Goal: Find specific page/section

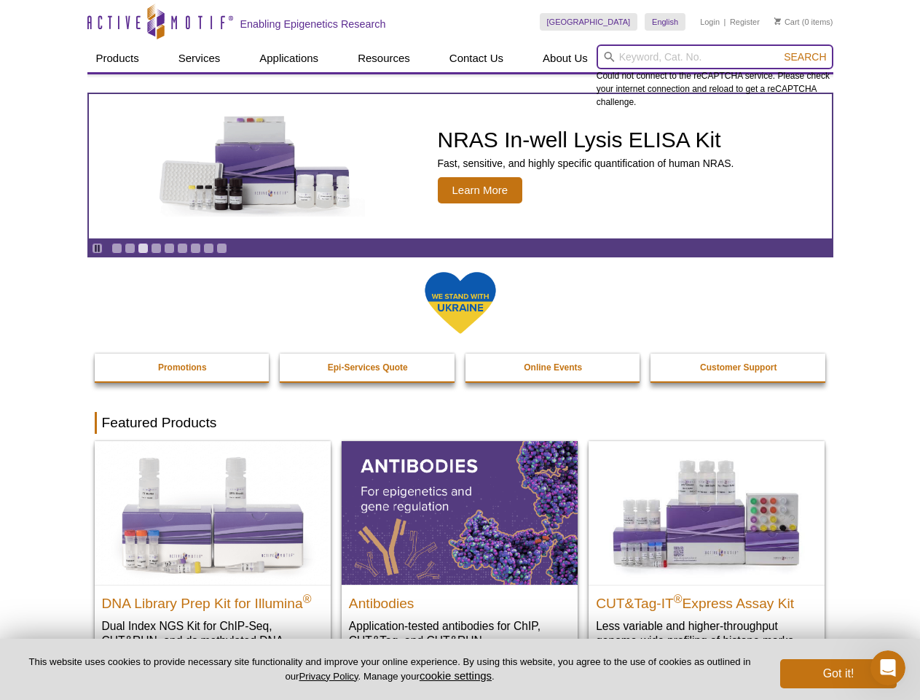
click at [715, 57] on input "search" at bounding box center [715, 56] width 237 height 25
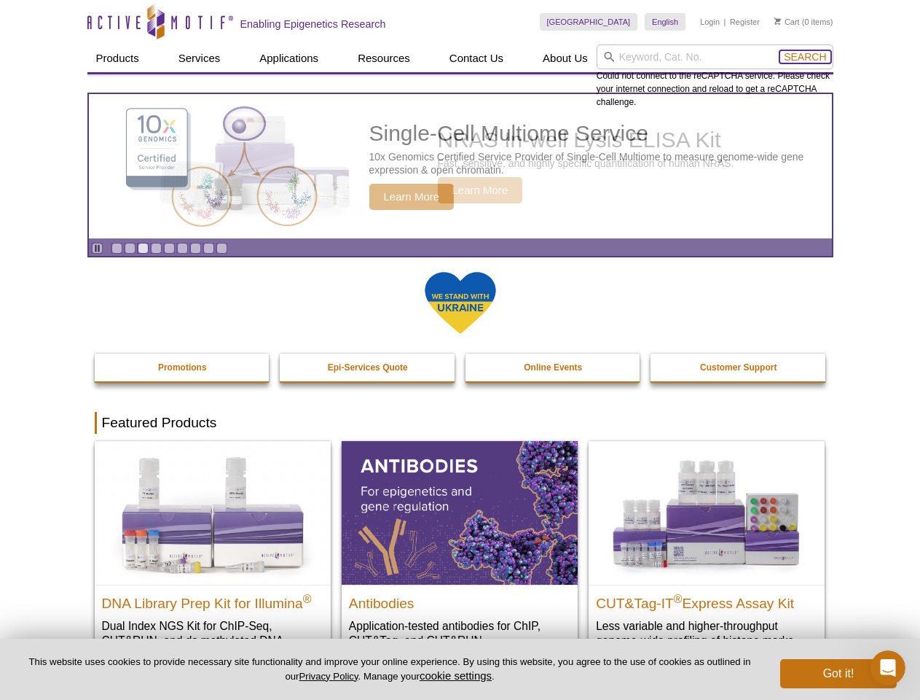
click at [805, 57] on span "Search" at bounding box center [805, 57] width 42 height 12
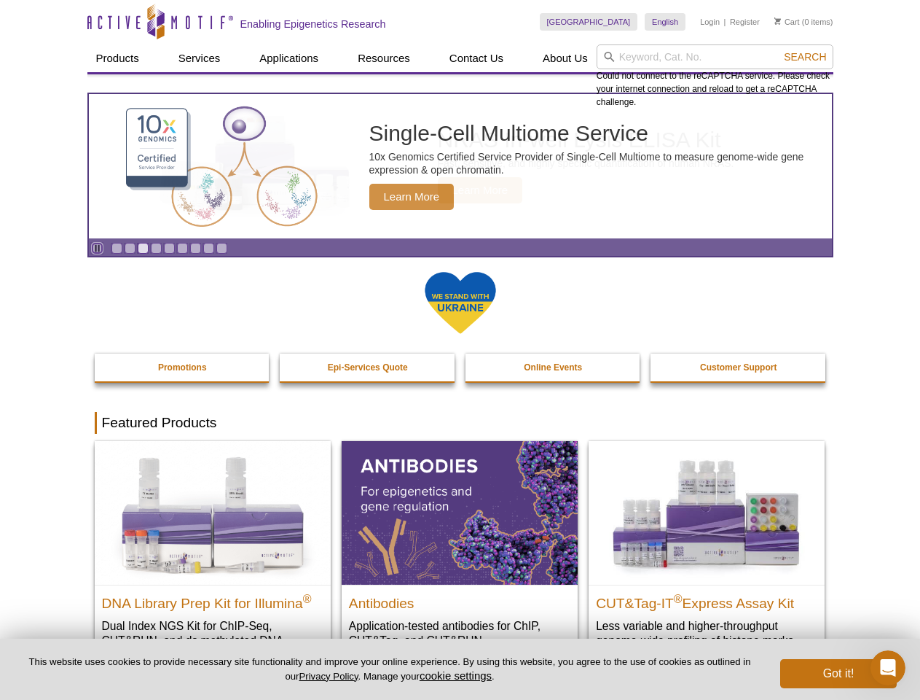
click at [97, 248] on icon "Pause" at bounding box center [97, 247] width 9 height 9
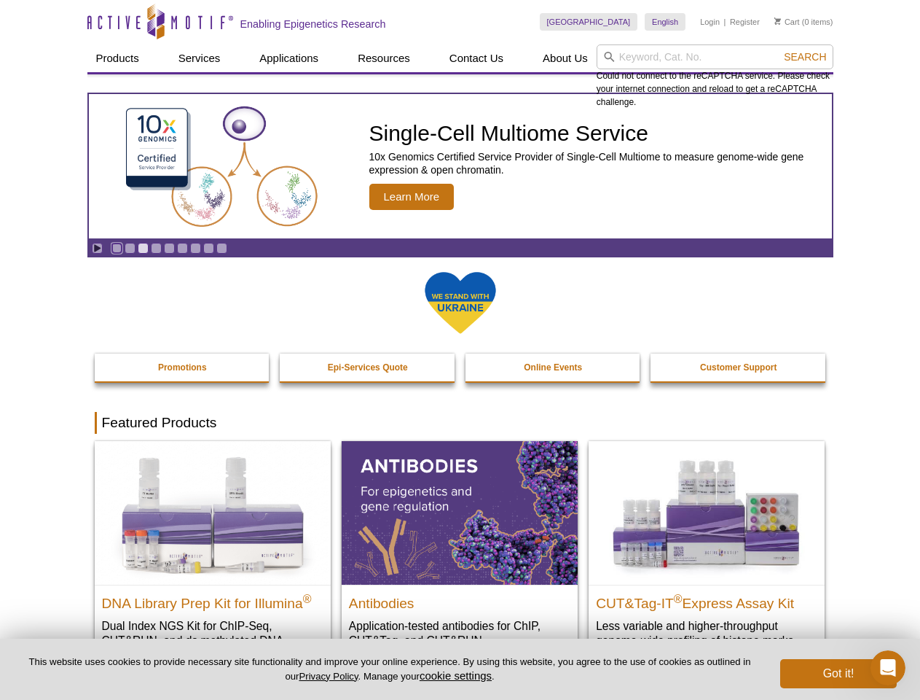
click at [117, 248] on link "Go to slide 1" at bounding box center [117, 248] width 11 height 11
click at [130, 248] on link "Go to slide 2" at bounding box center [130, 248] width 11 height 11
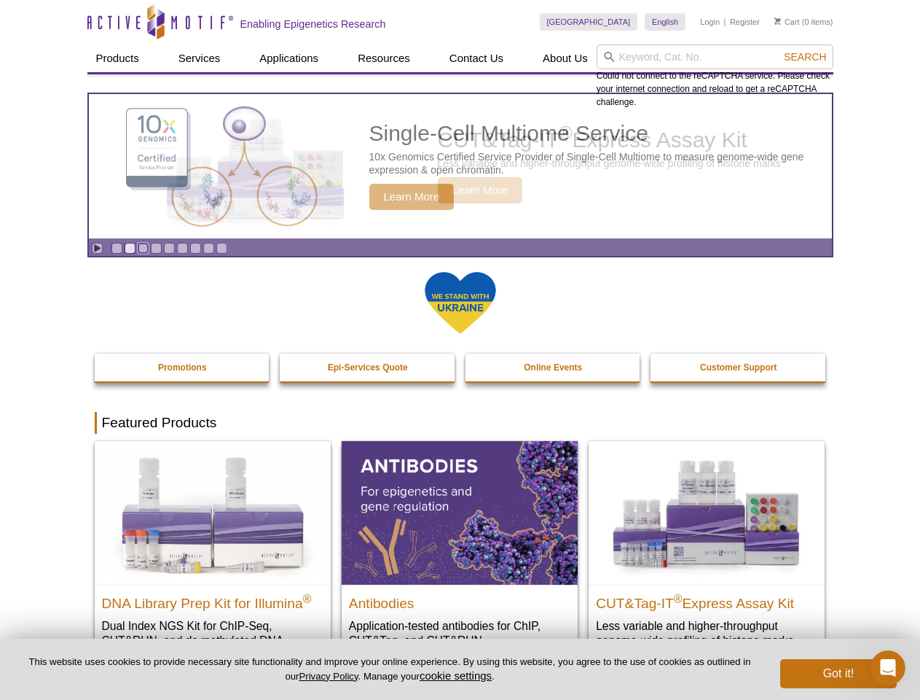
click at [143, 248] on link "Go to slide 3" at bounding box center [143, 248] width 11 height 11
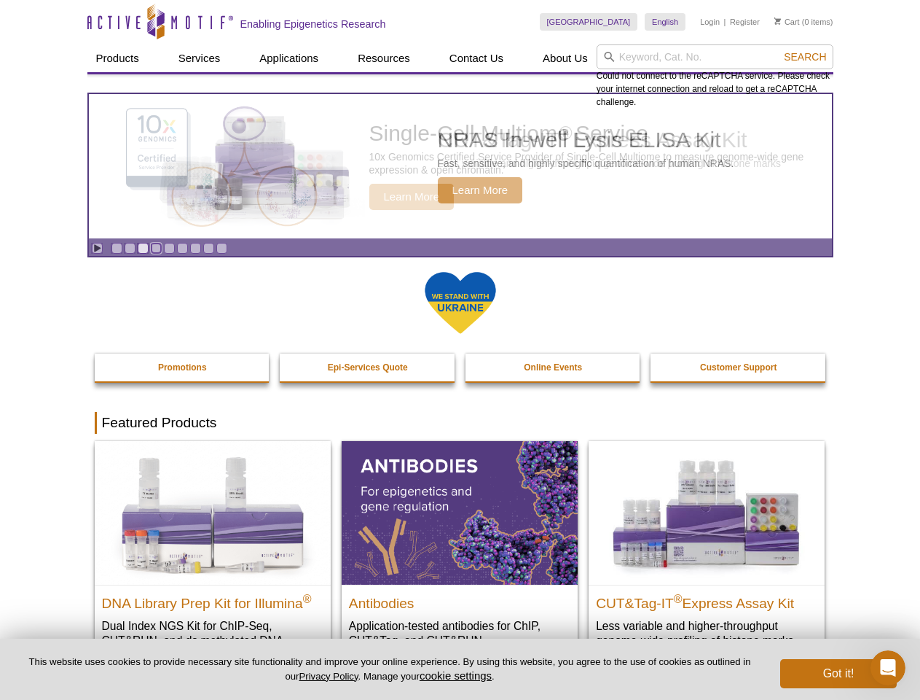
click at [156, 248] on link "Go to slide 4" at bounding box center [156, 248] width 11 height 11
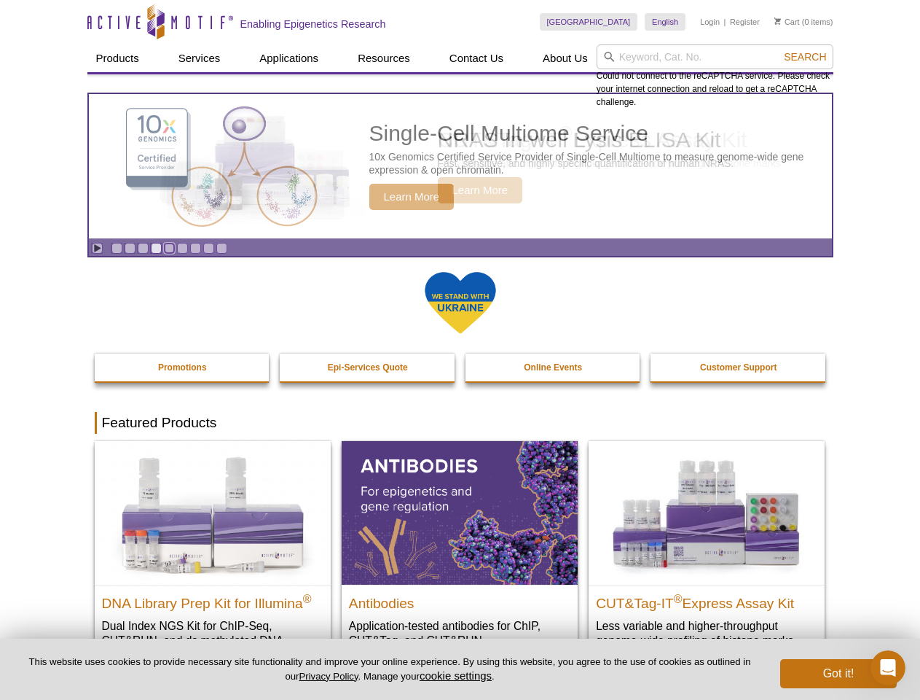
click at [169, 248] on link "Go to slide 5" at bounding box center [169, 248] width 11 height 11
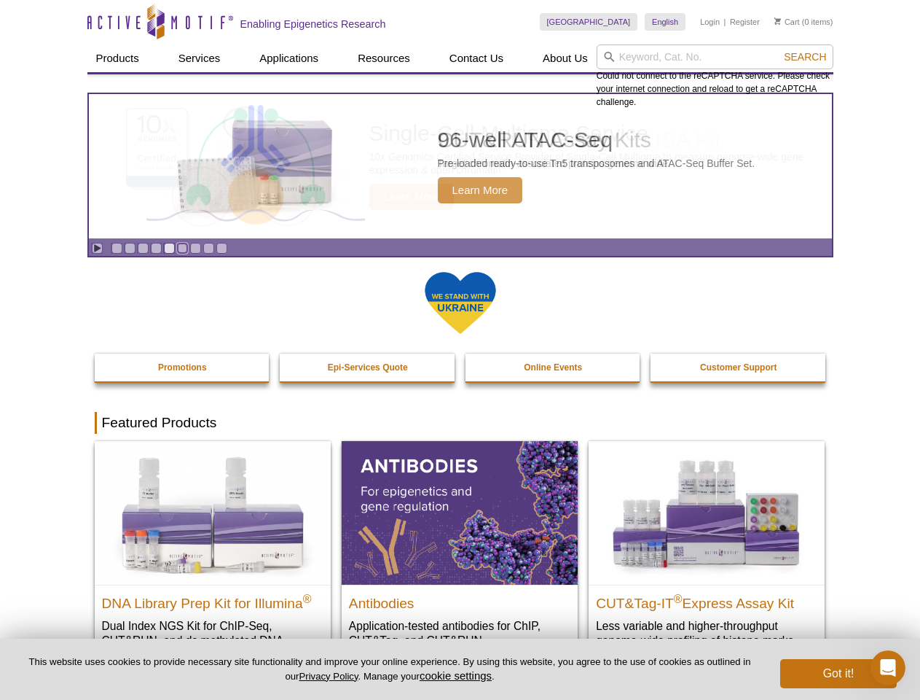
click at [182, 248] on link "Go to slide 6" at bounding box center [182, 248] width 11 height 11
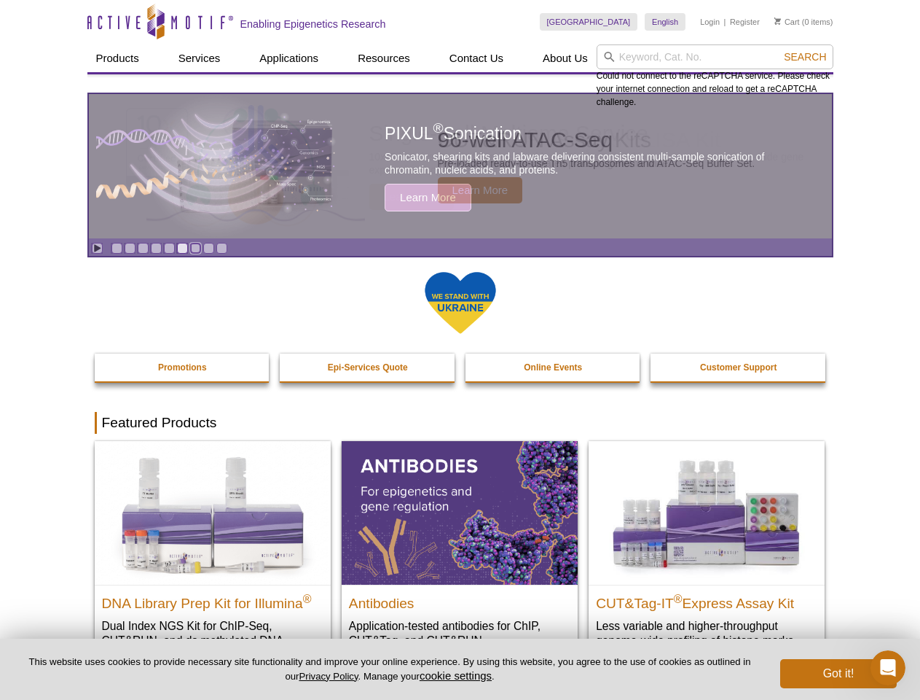
click at [195, 248] on link "Go to slide 7" at bounding box center [195, 248] width 11 height 11
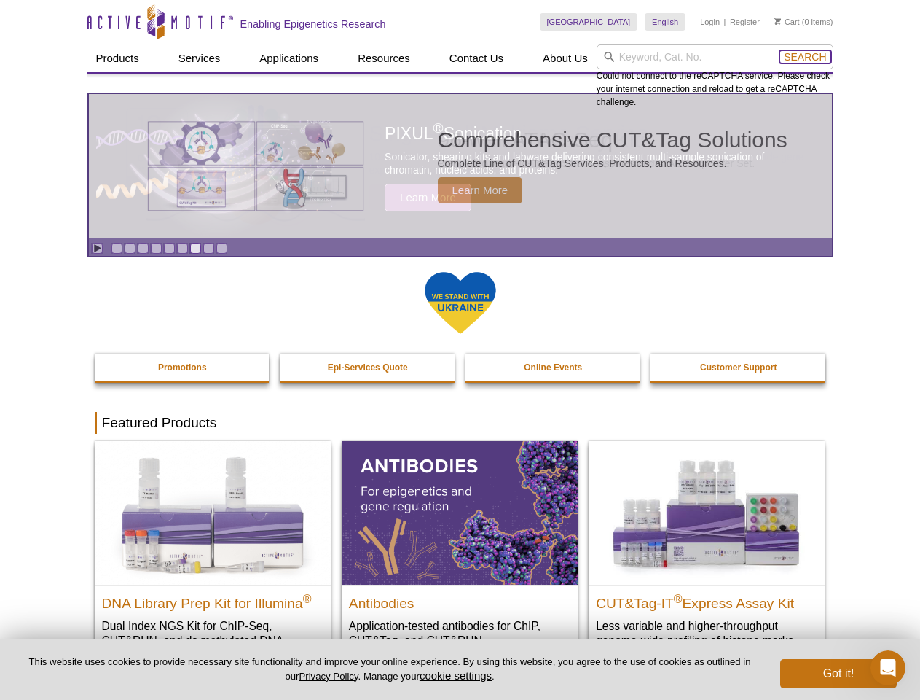
click at [805, 57] on span "Search" at bounding box center [805, 57] width 42 height 12
